Goal: Transaction & Acquisition: Download file/media

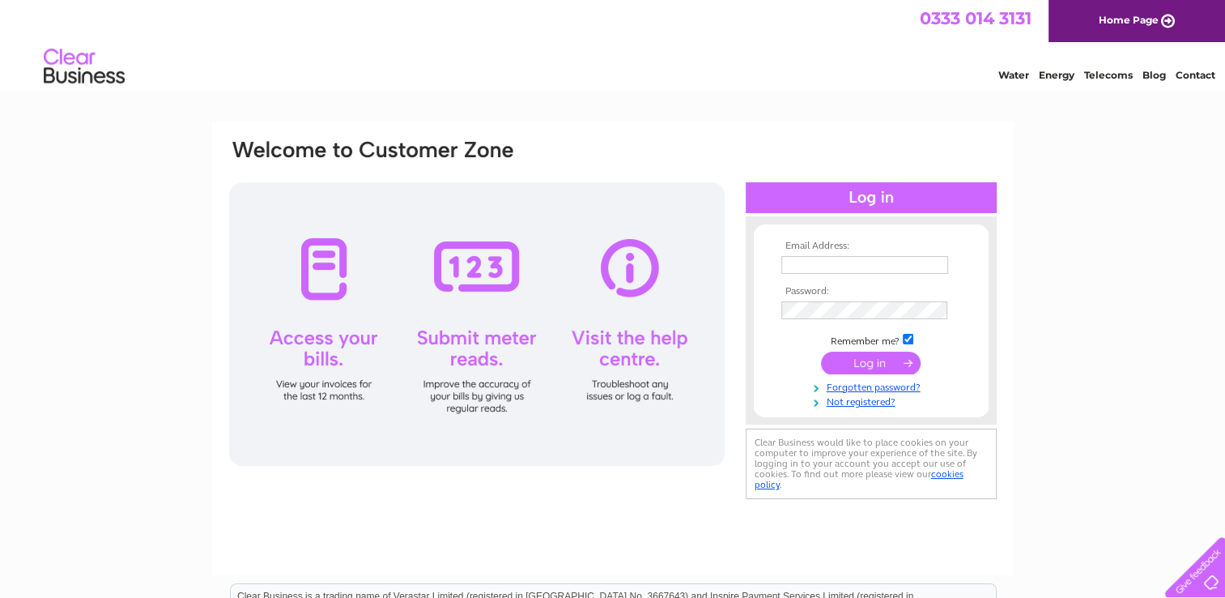
type input "admin.171@eel.co.uk"
click at [873, 360] on input "submit" at bounding box center [871, 362] width 100 height 23
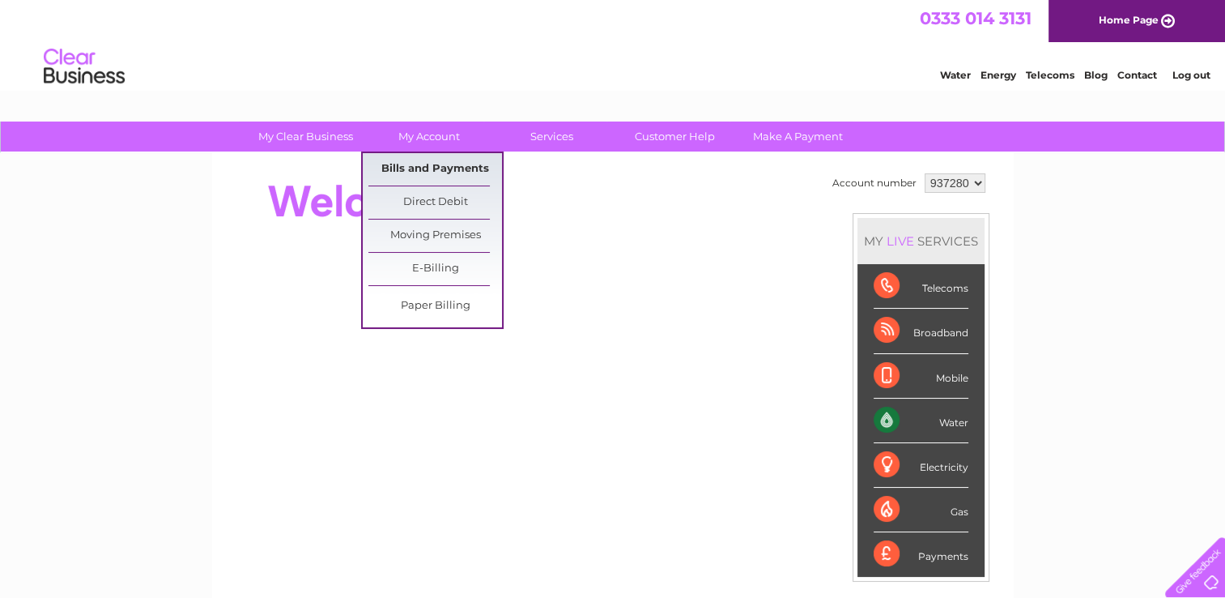
click at [444, 167] on link "Bills and Payments" at bounding box center [435, 169] width 134 height 32
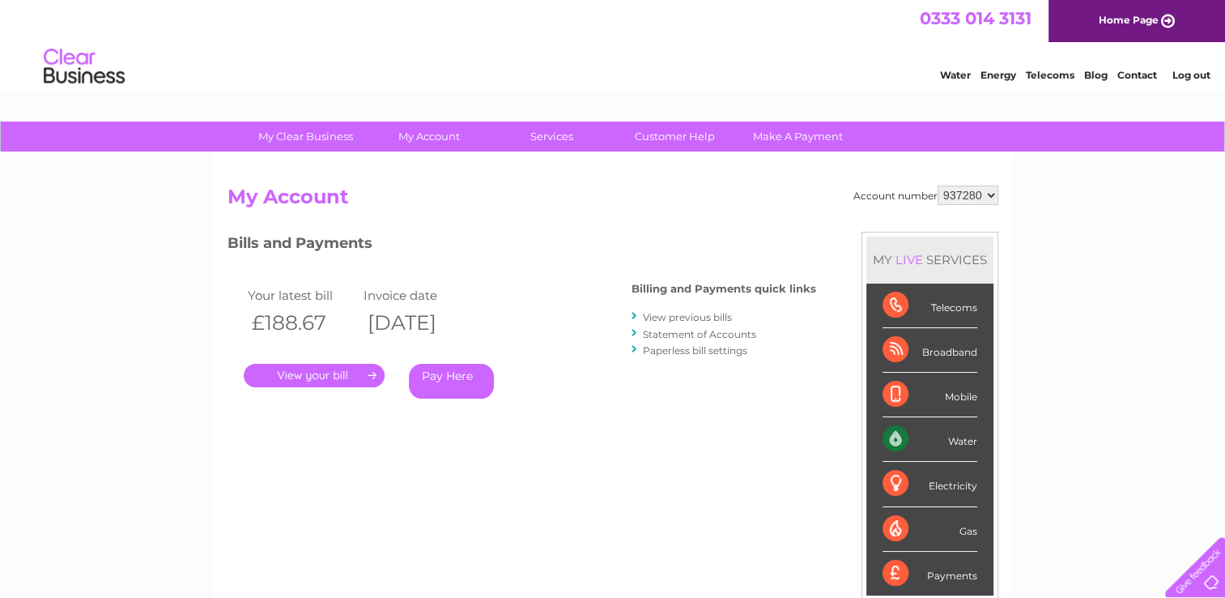
click at [311, 376] on link "." at bounding box center [314, 375] width 141 height 23
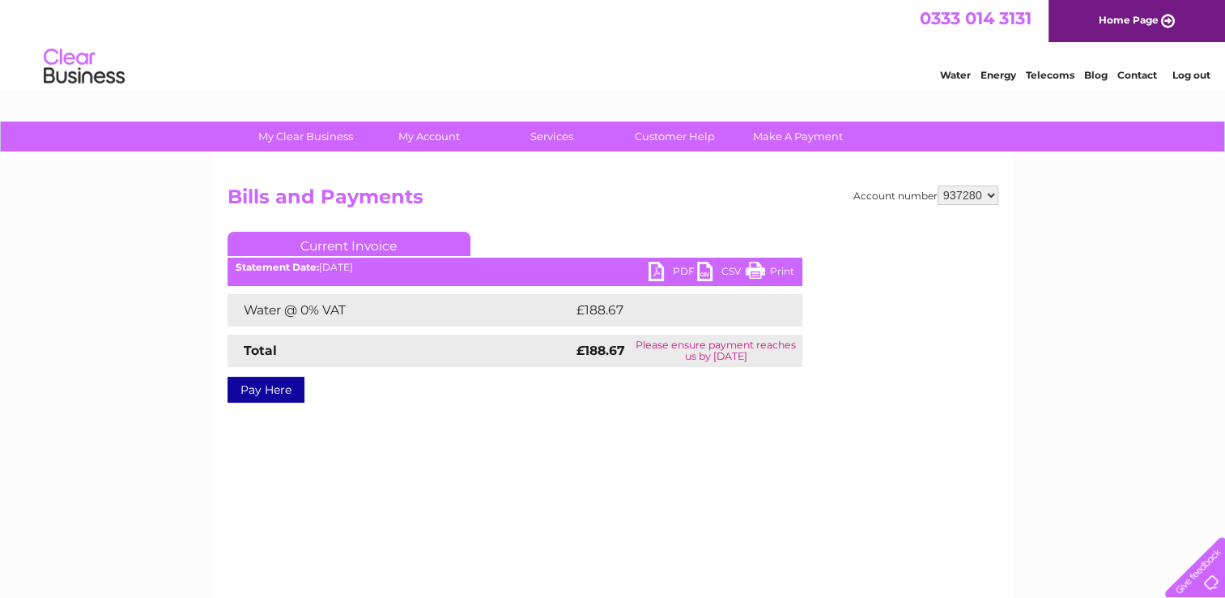
click at [661, 272] on link "PDF" at bounding box center [673, 273] width 49 height 23
